Goal: Information Seeking & Learning: Learn about a topic

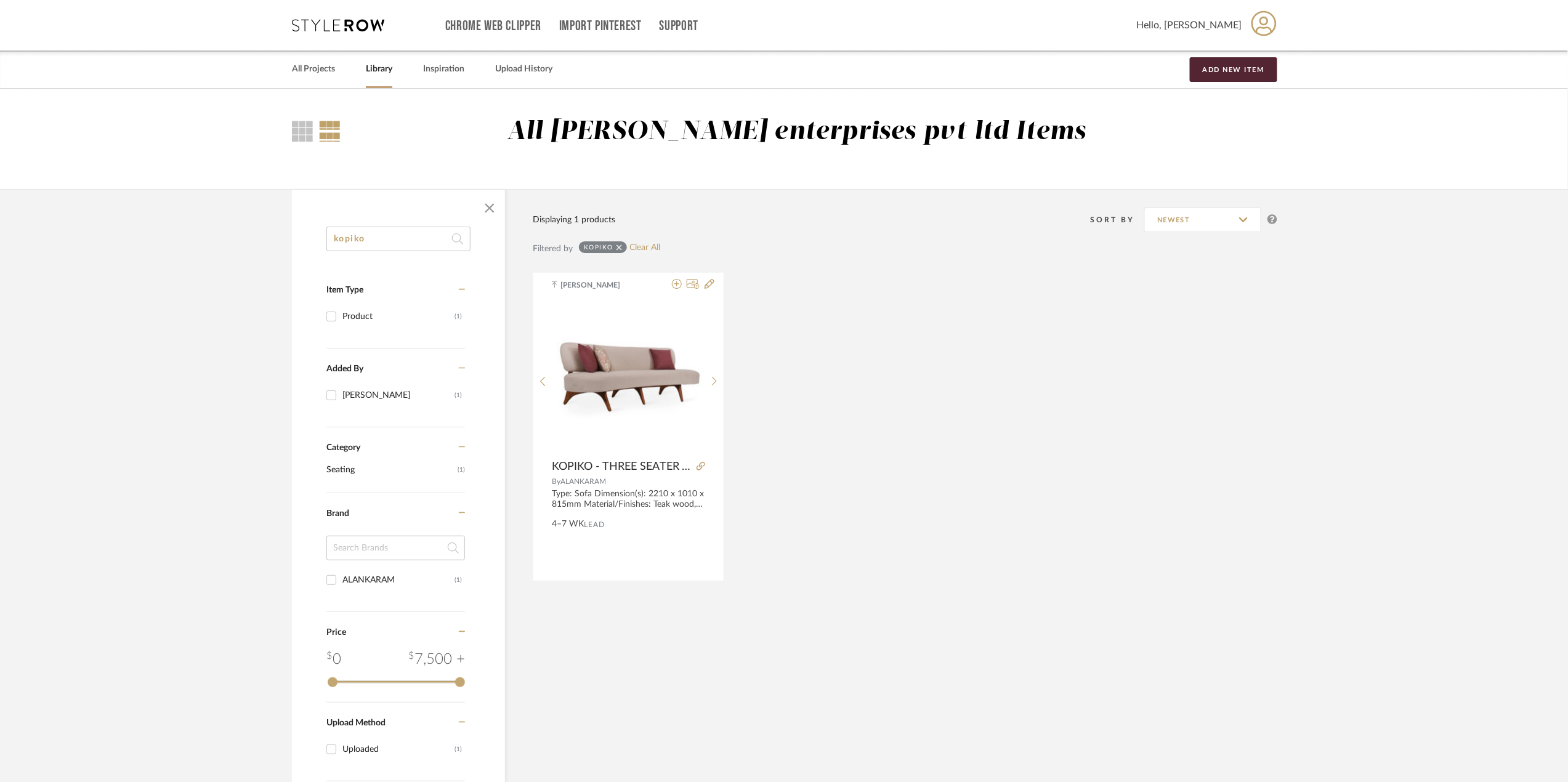
drag, startPoint x: 389, startPoint y: 242, endPoint x: 256, endPoint y: 242, distance: 133.0
click at [256, 242] on library-search-items "kopiko Item Type Product (1) Added By [PERSON_NAME] (1) Category Seating (1) Br…" at bounding box center [784, 544] width 1568 height 710
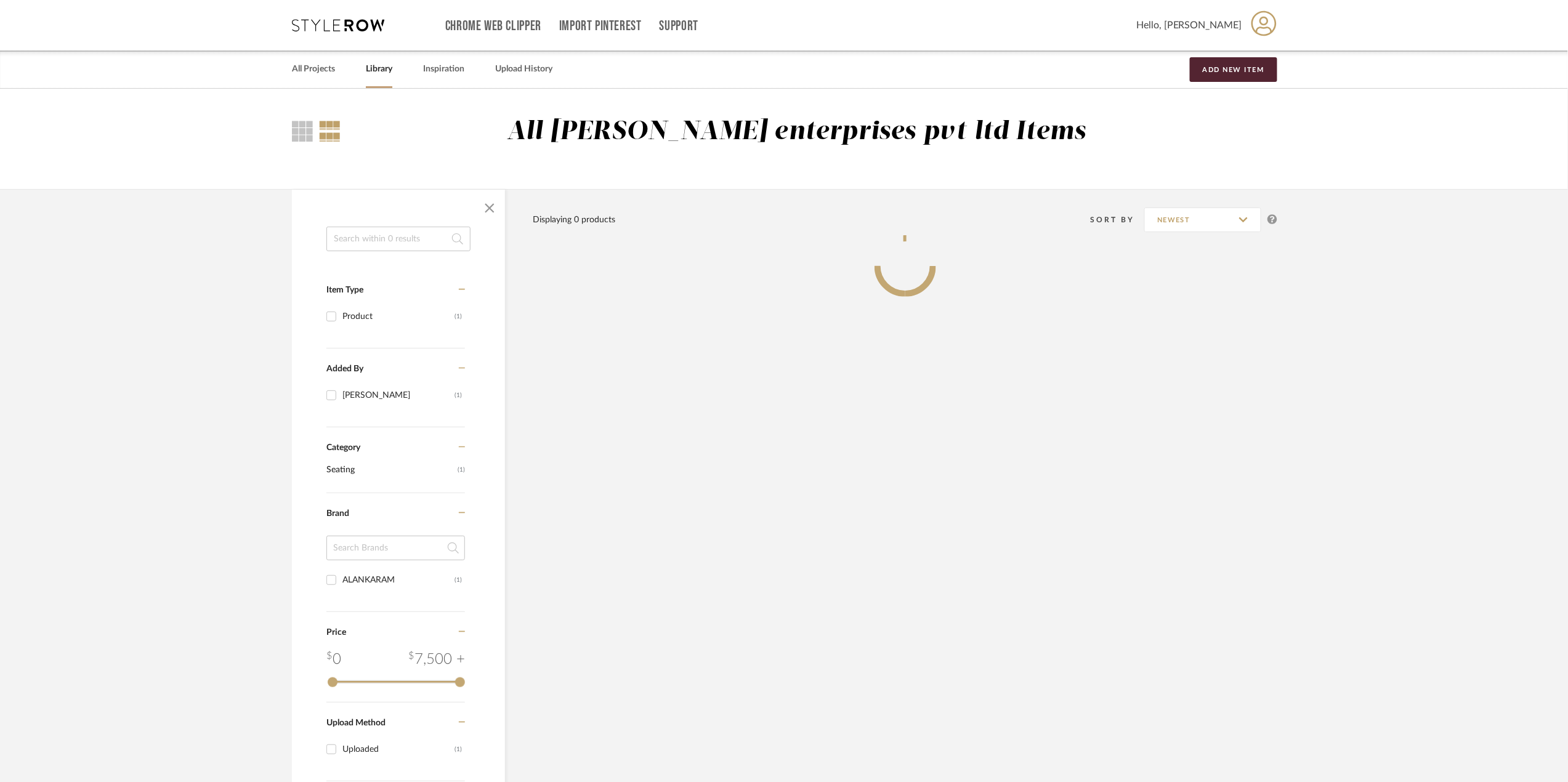
paste input "Muritaze coffee table"
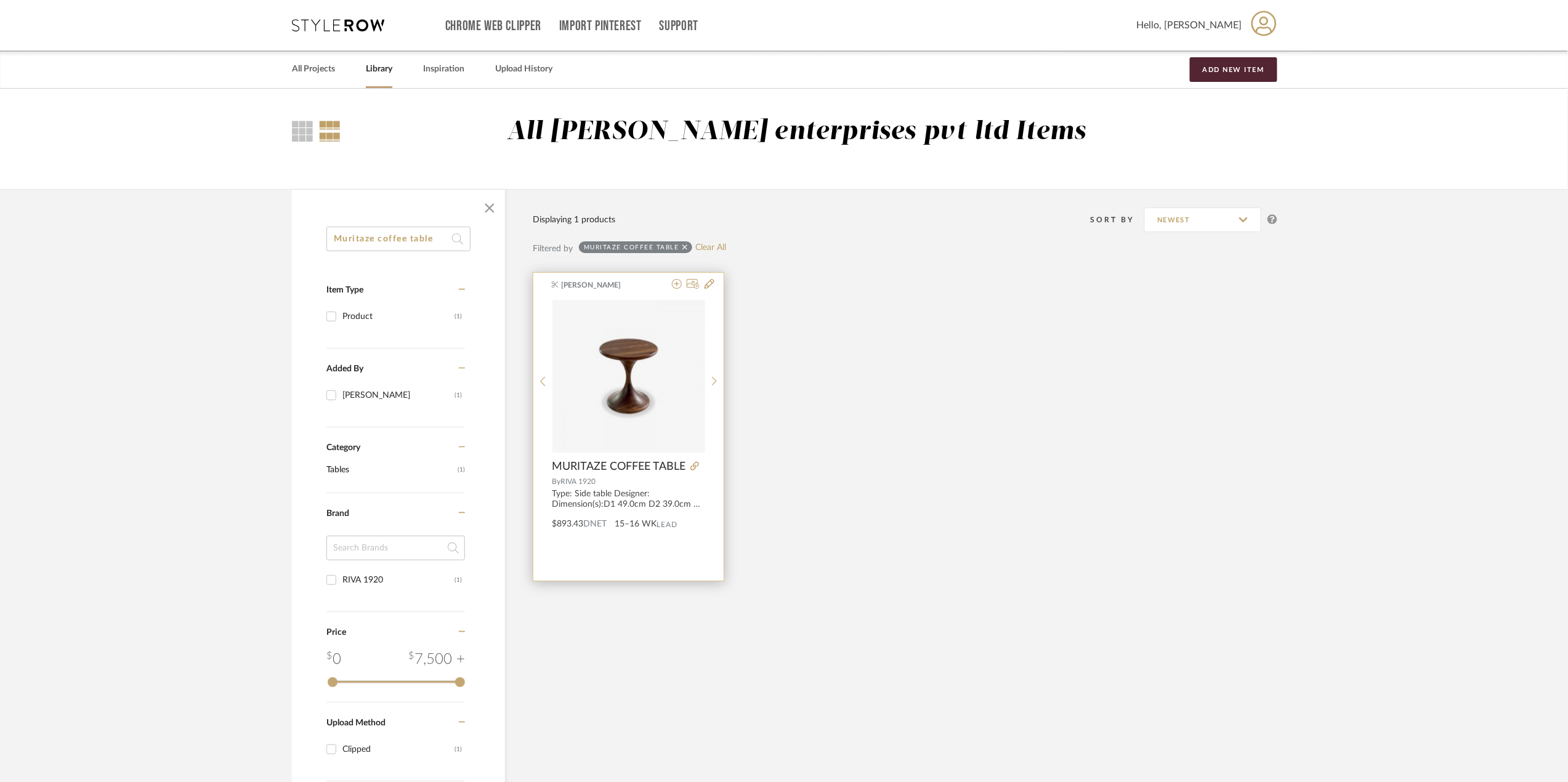
type input "Muritaze coffee table"
click at [633, 420] on img "0" at bounding box center [629, 376] width 153 height 153
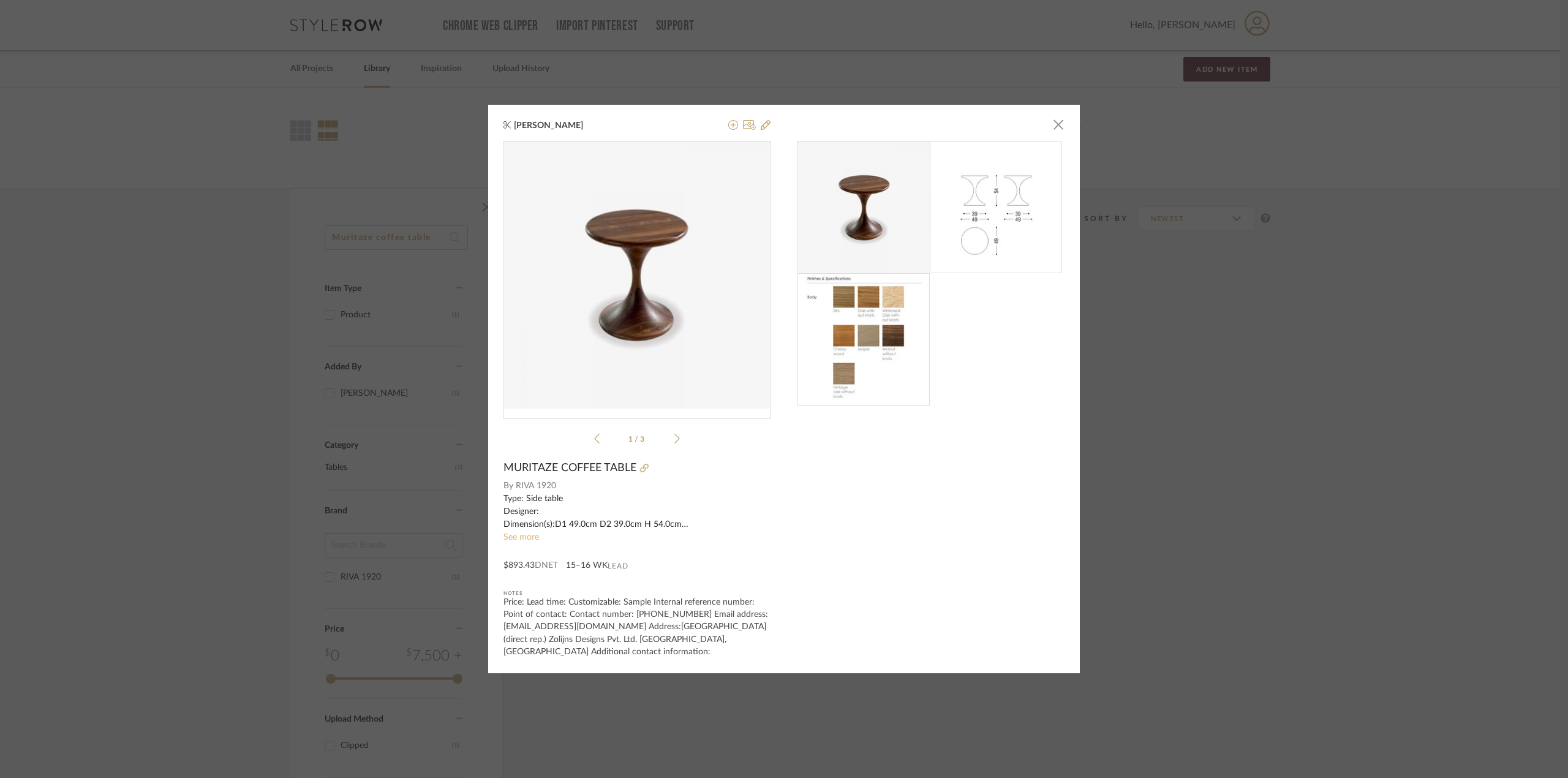
click at [511, 542] on link "See more" at bounding box center [521, 537] width 36 height 9
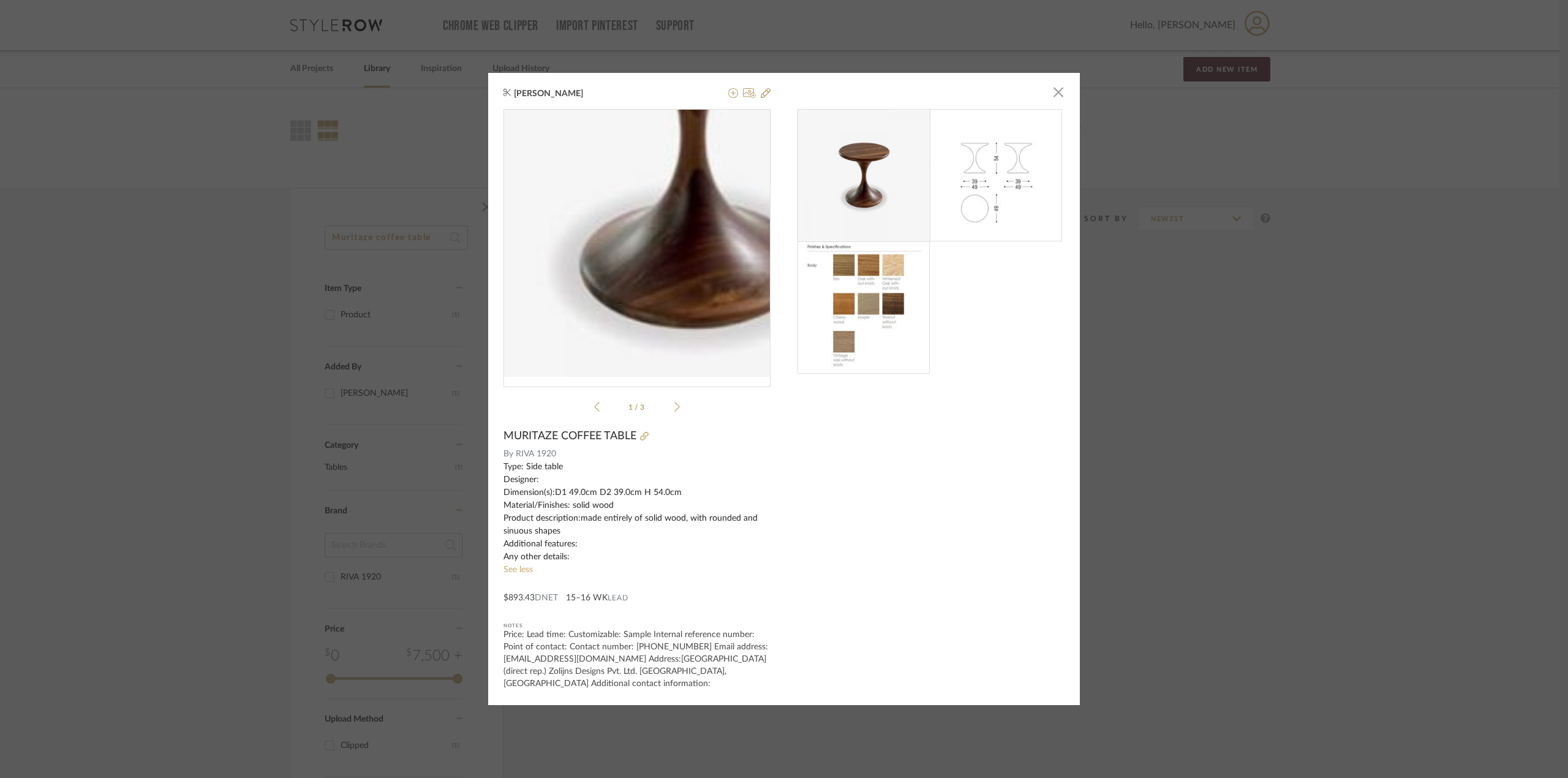
click at [614, 287] on img "0" at bounding box center [637, 243] width 267 height 267
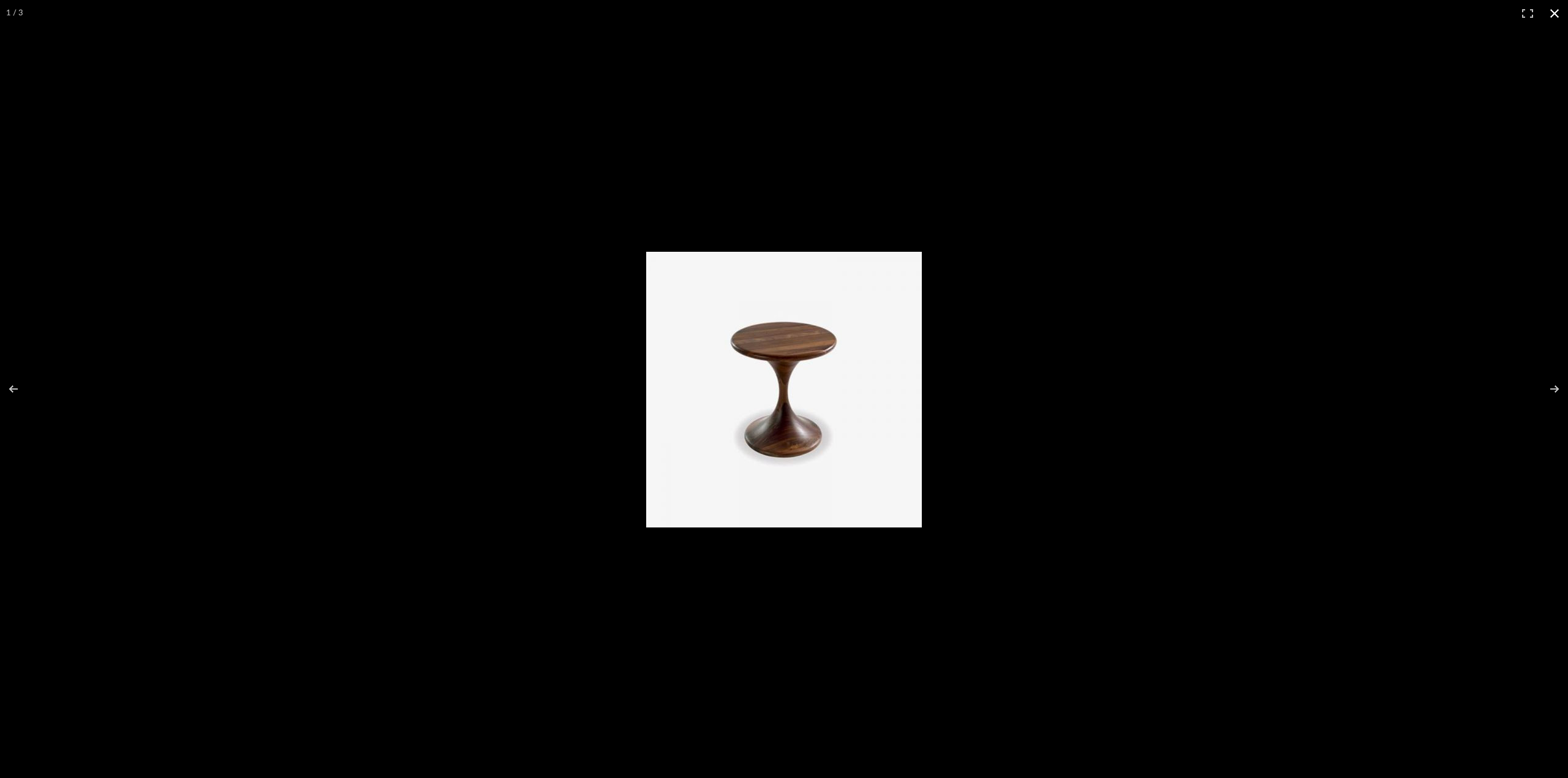
click at [1549, 19] on button at bounding box center [1553, 13] width 27 height 27
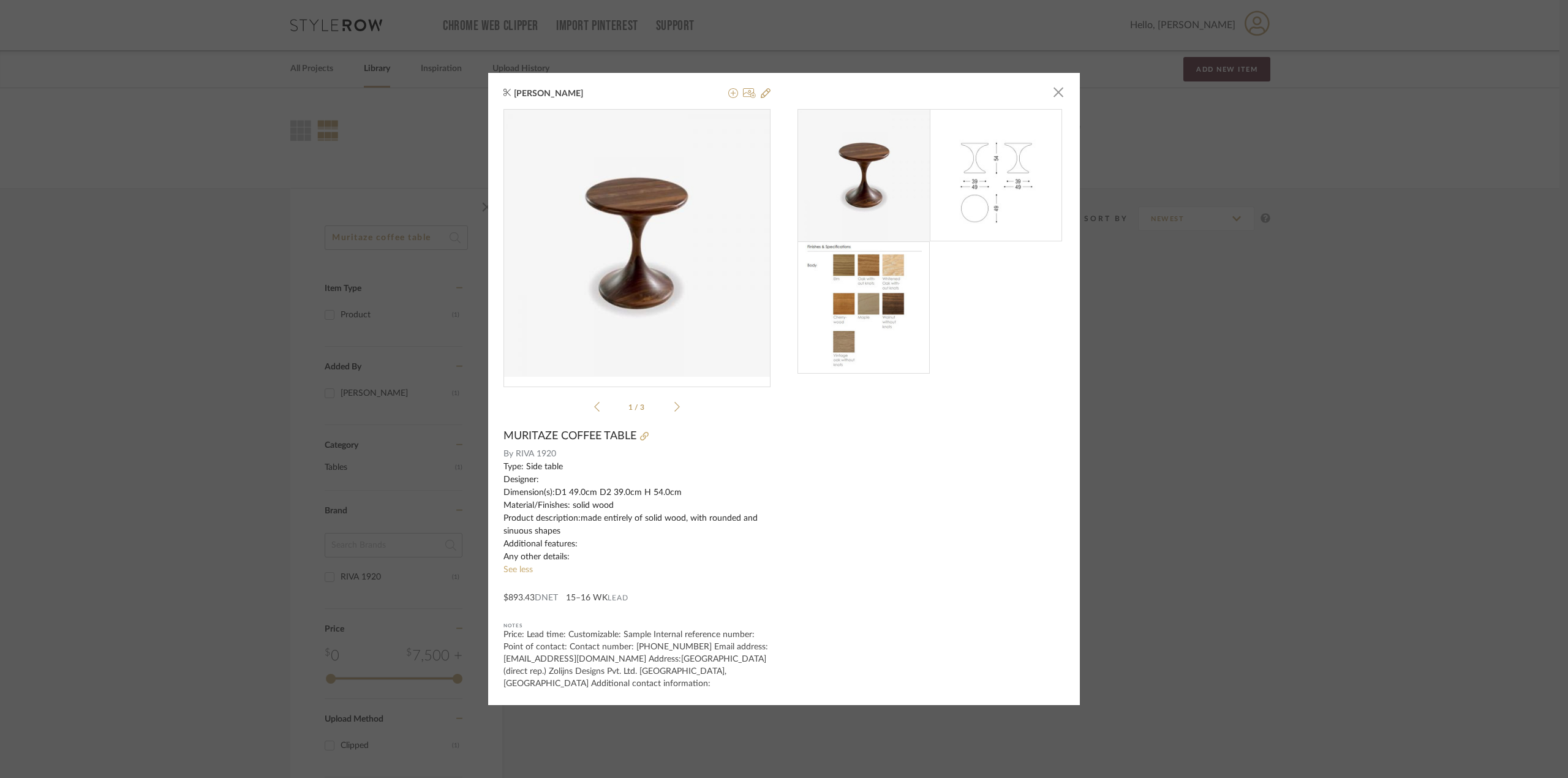
click at [862, 180] on img at bounding box center [864, 175] width 132 height 132
click at [851, 194] on img at bounding box center [864, 175] width 132 height 132
drag, startPoint x: 502, startPoint y: 441, endPoint x: 632, endPoint y: 447, distance: 130.1
click at [632, 443] on div "MURITAZE COFFEE TABLE" at bounding box center [637, 436] width 267 height 14
click at [640, 440] on icon at bounding box center [644, 436] width 9 height 9
